Goal: Navigation & Orientation: Find specific page/section

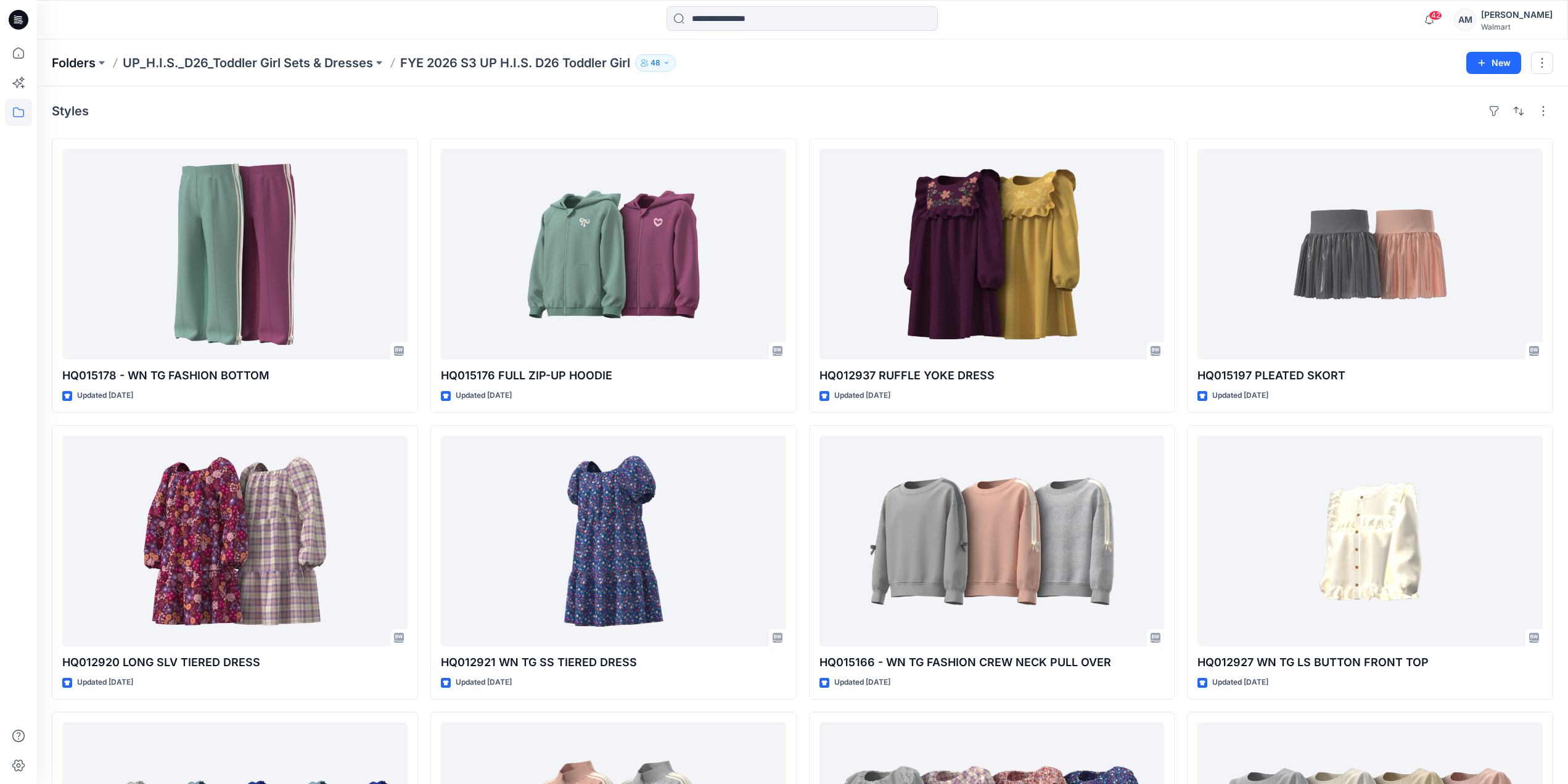
click at [56, 56] on p "Folders" at bounding box center [74, 63] width 44 height 17
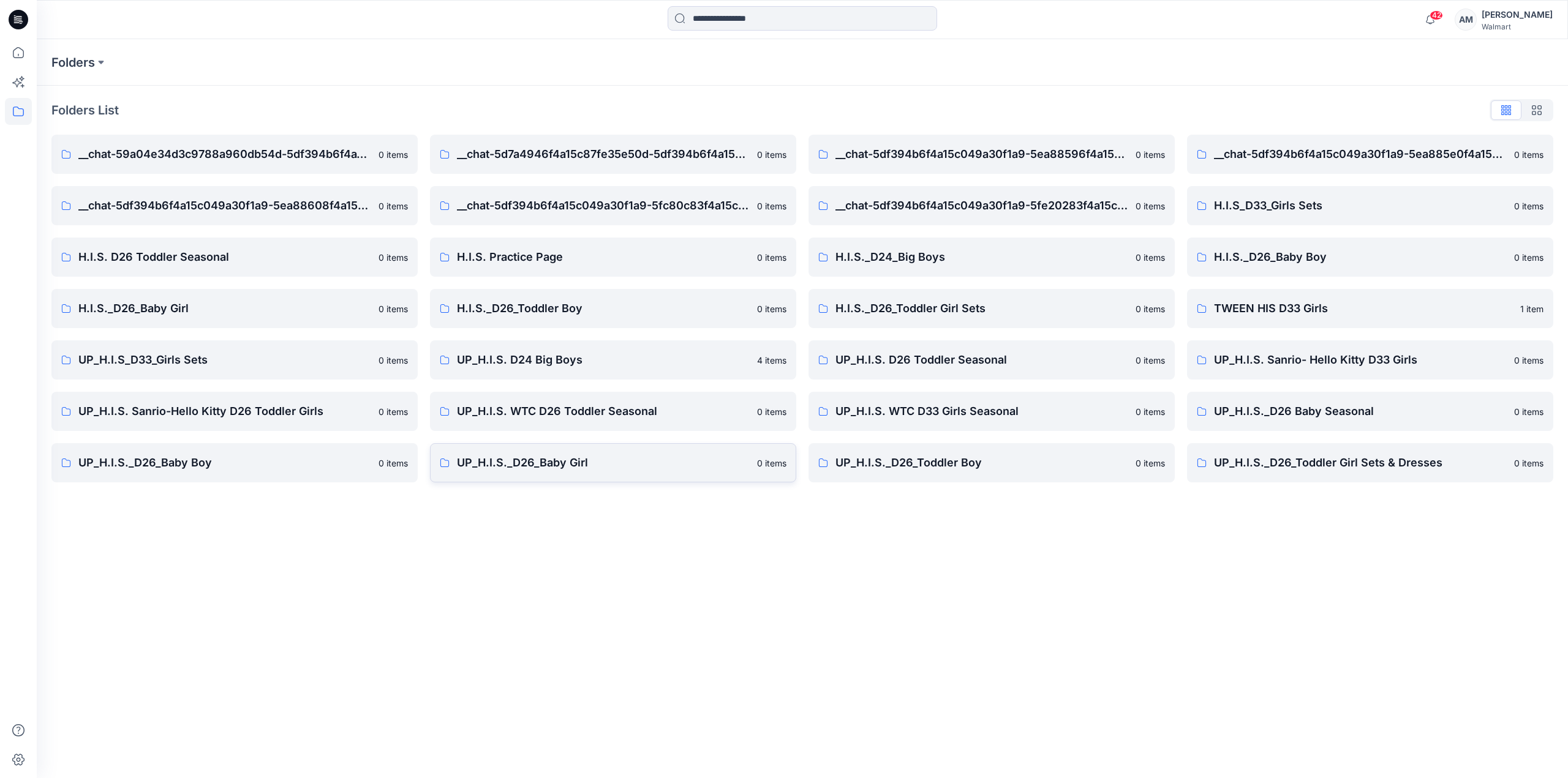
click at [469, 454] on p "UP_H.I.S._D26_Baby Girl" at bounding box center [603, 462] width 292 height 17
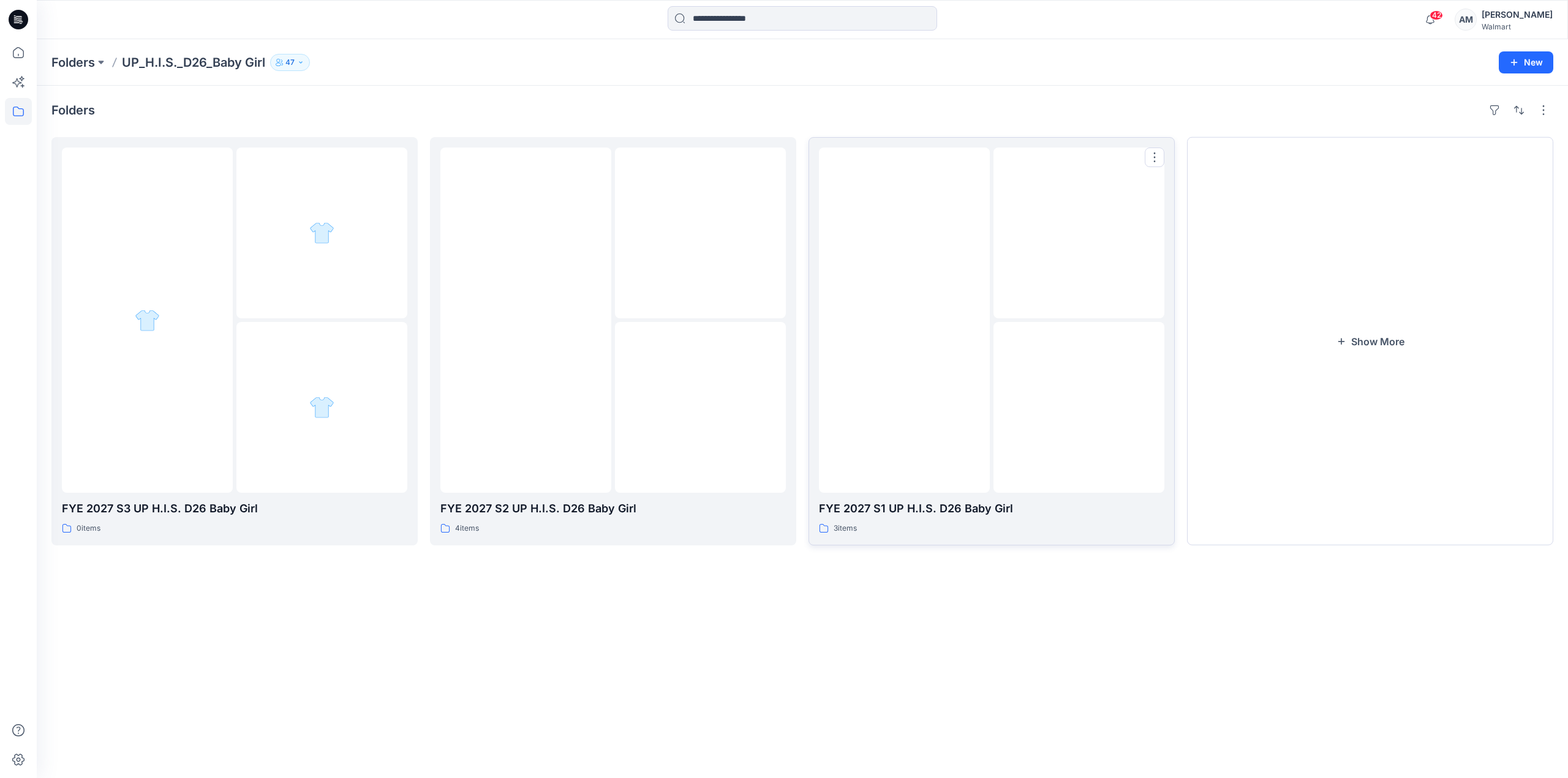
click at [905, 320] on img at bounding box center [905, 320] width 0 height 0
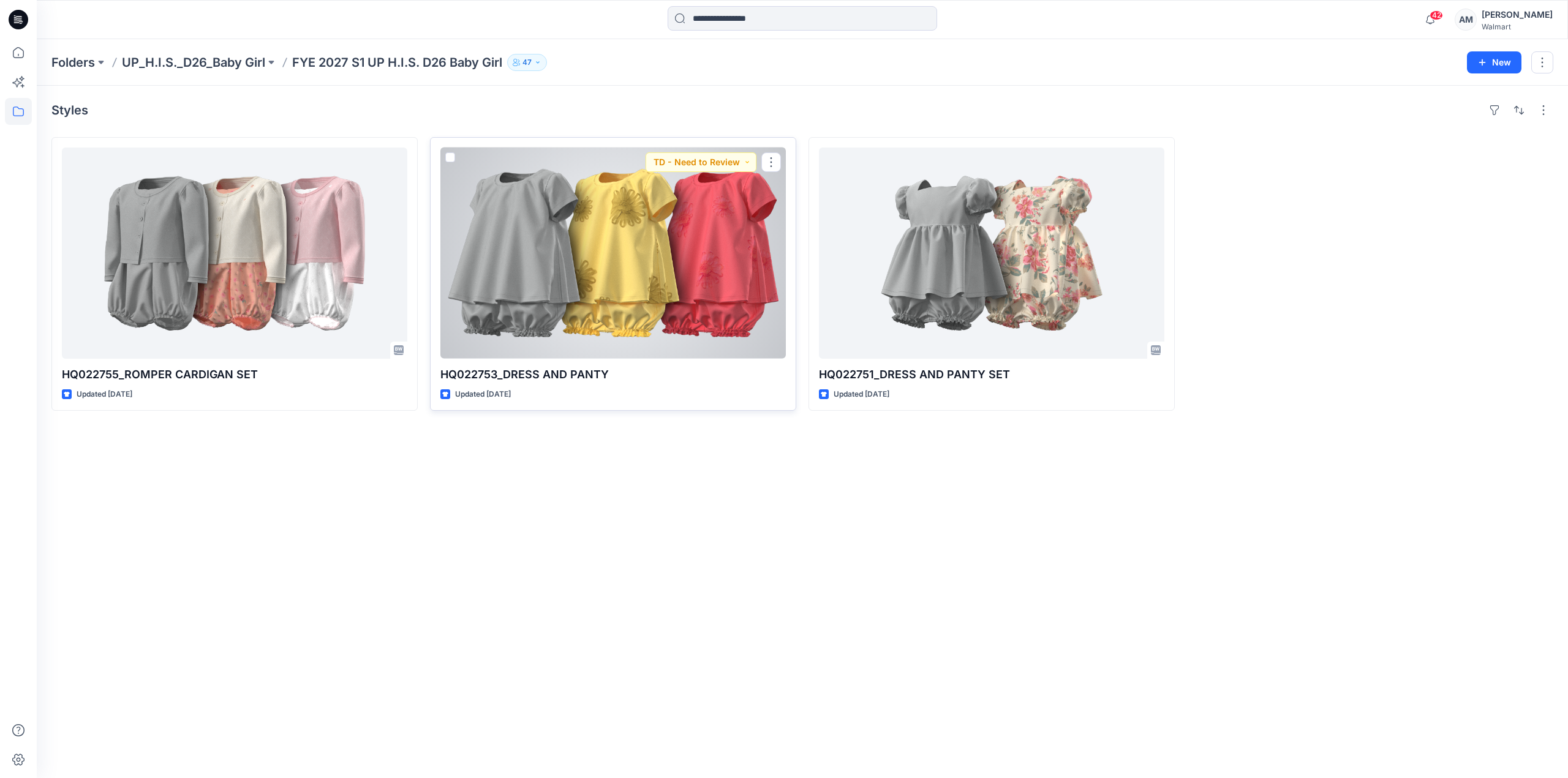
click at [658, 255] on div at bounding box center [613, 253] width 346 height 211
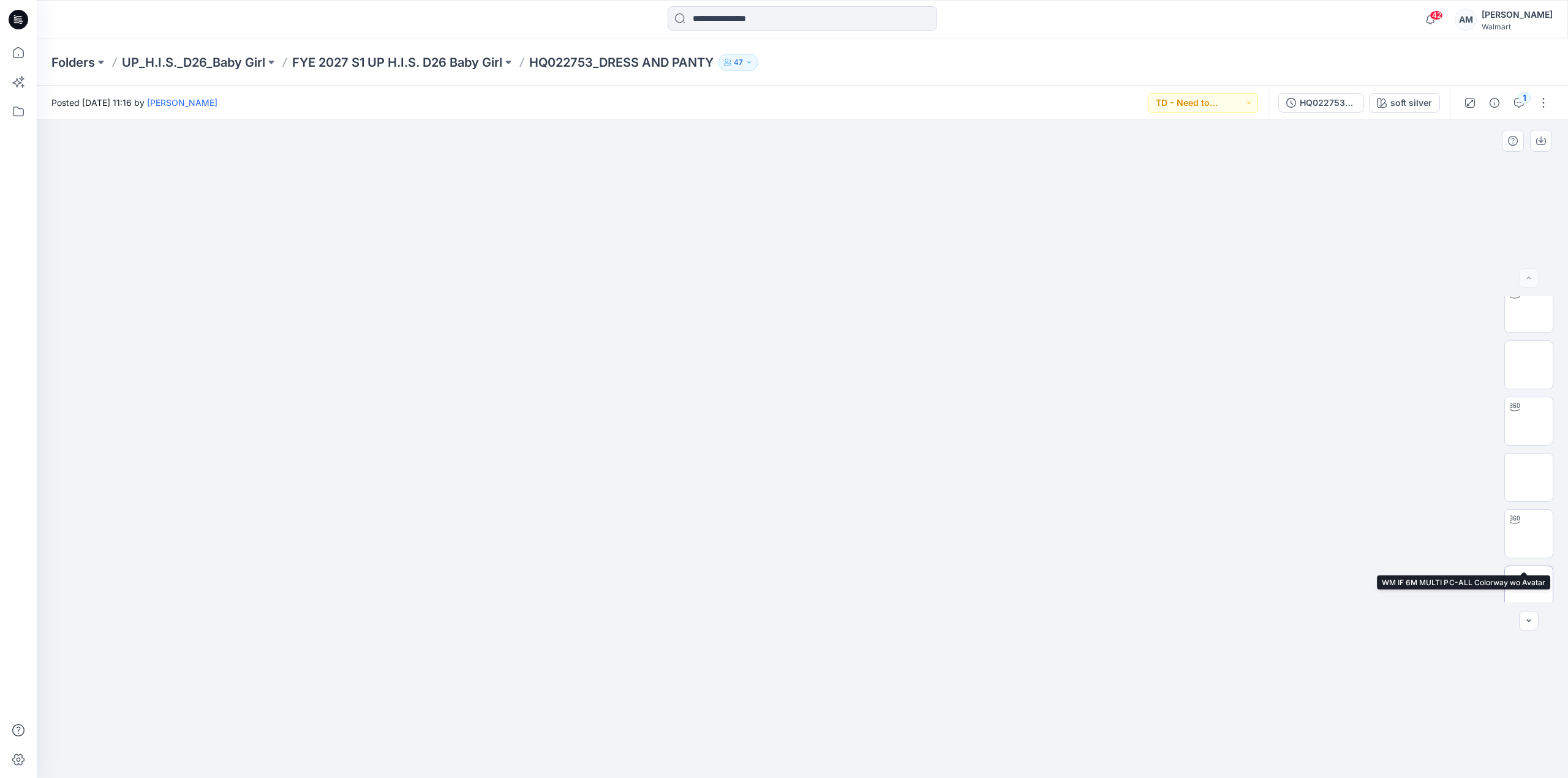
scroll to position [306, 0]
click at [1528, 465] on img at bounding box center [1528, 465] width 0 height 0
